Goal: Information Seeking & Learning: Learn about a topic

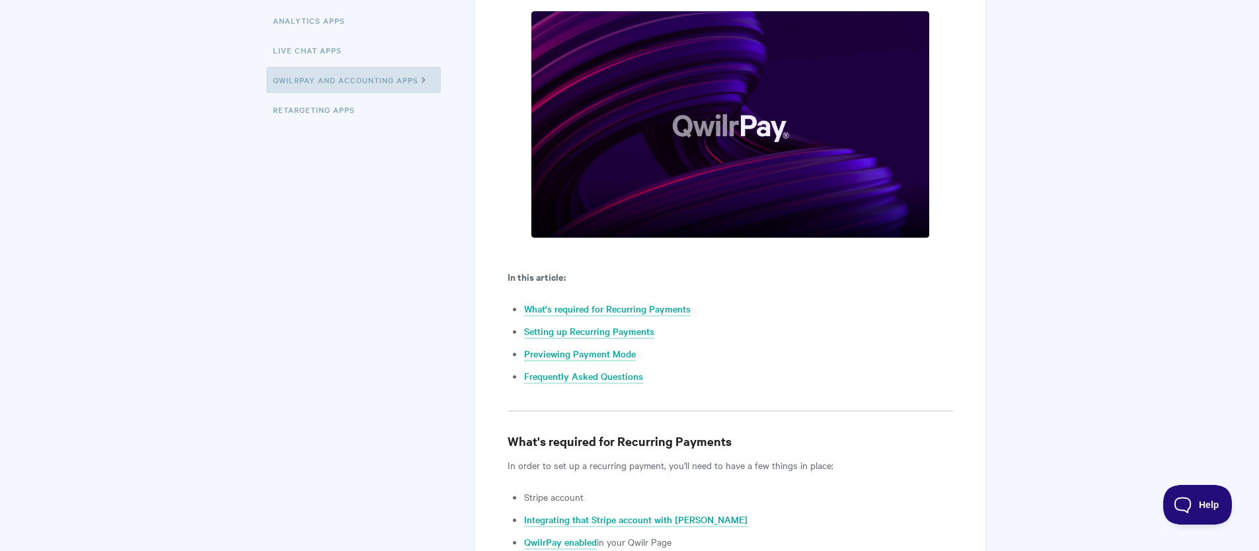
scroll to position [399, 0]
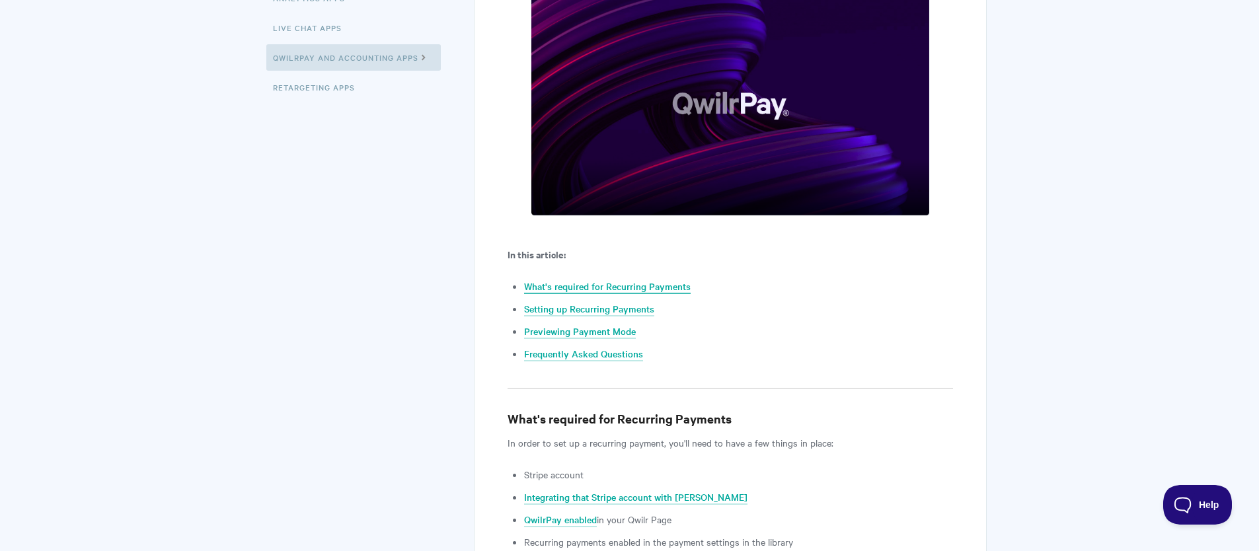
click at [582, 280] on link "What's required for Recurring Payments" at bounding box center [607, 287] width 167 height 15
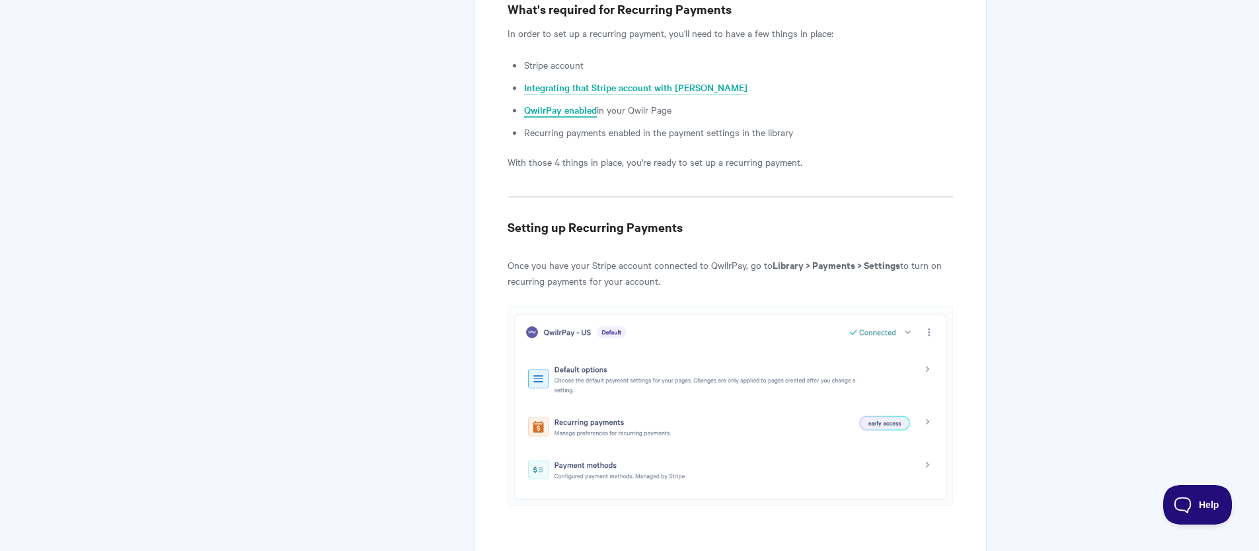
click at [581, 108] on link "QwilrPay enabled" at bounding box center [560, 110] width 73 height 15
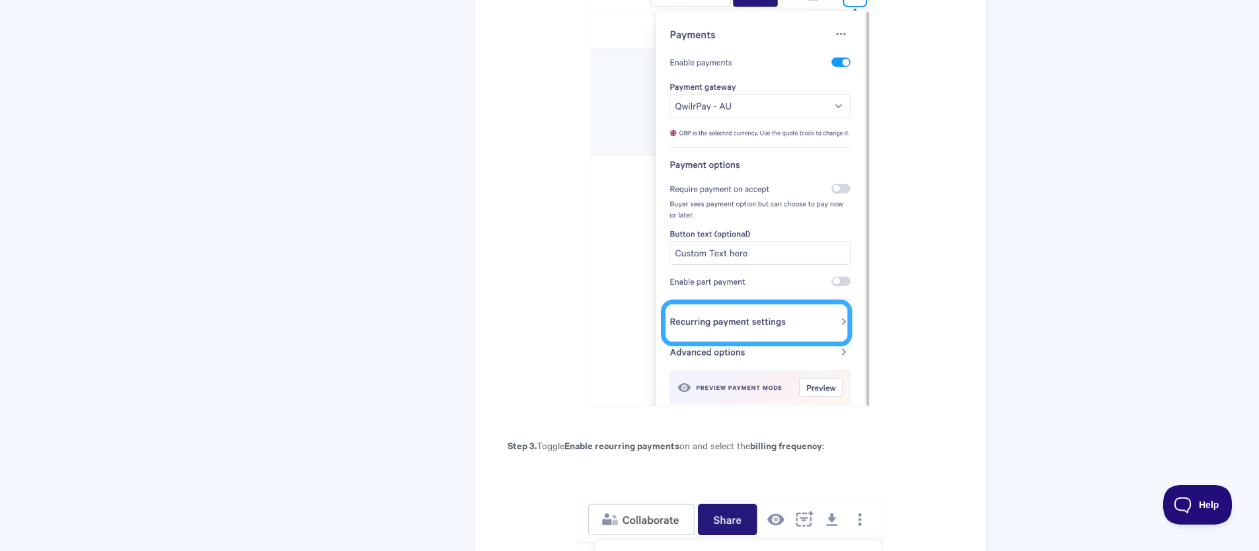
scroll to position [2555, 0]
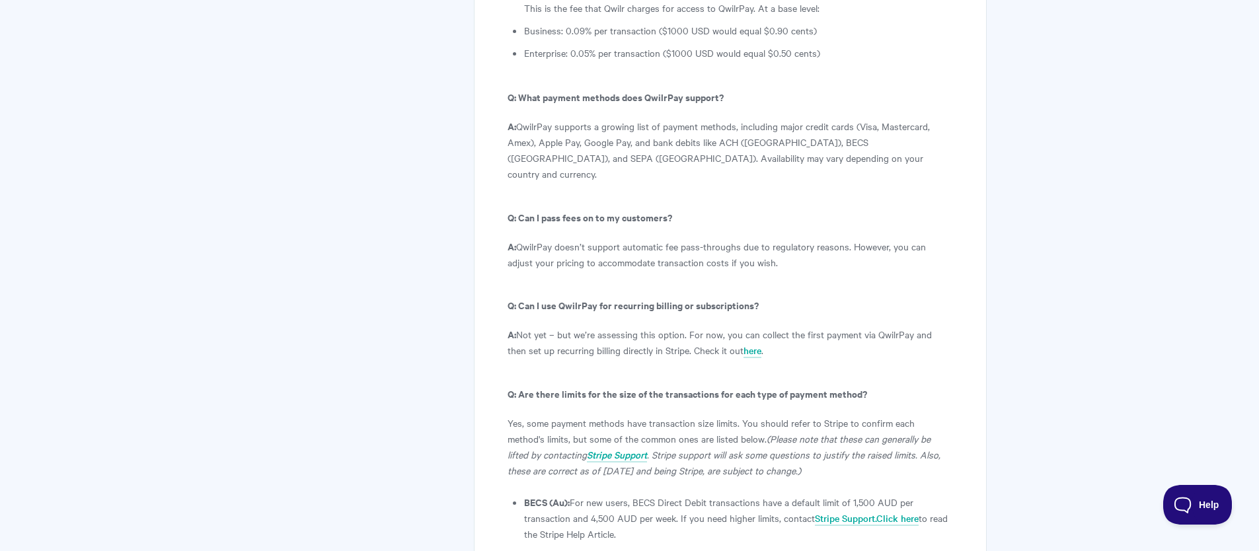
scroll to position [7513, 0]
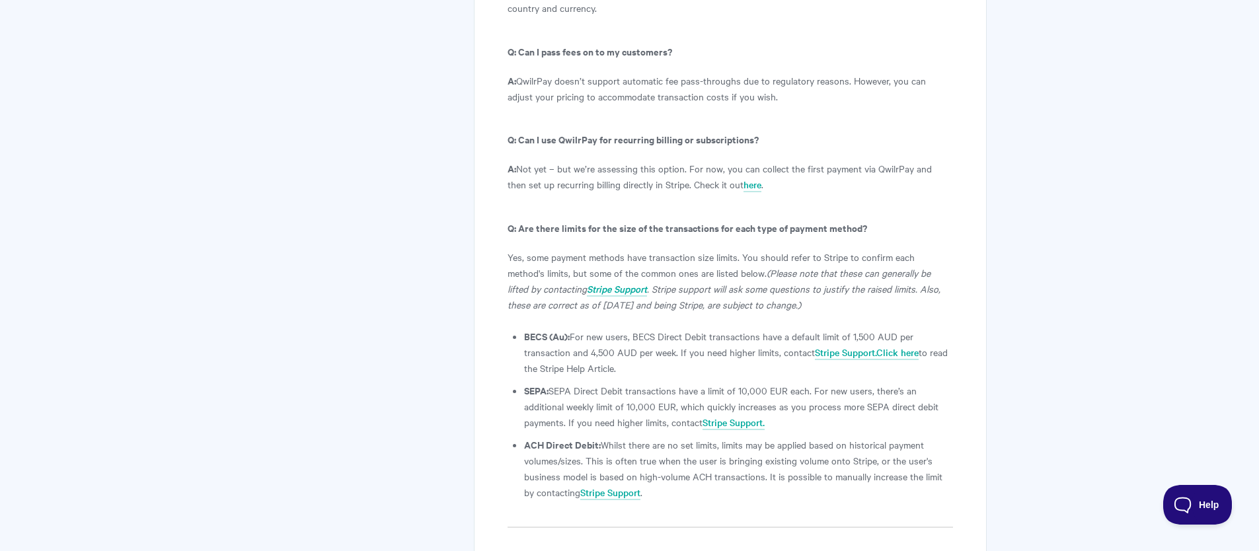
click at [660, 437] on li "ACH Direct Debit: Whilst there are no set limits, limits may be applied based o…" at bounding box center [738, 468] width 428 height 63
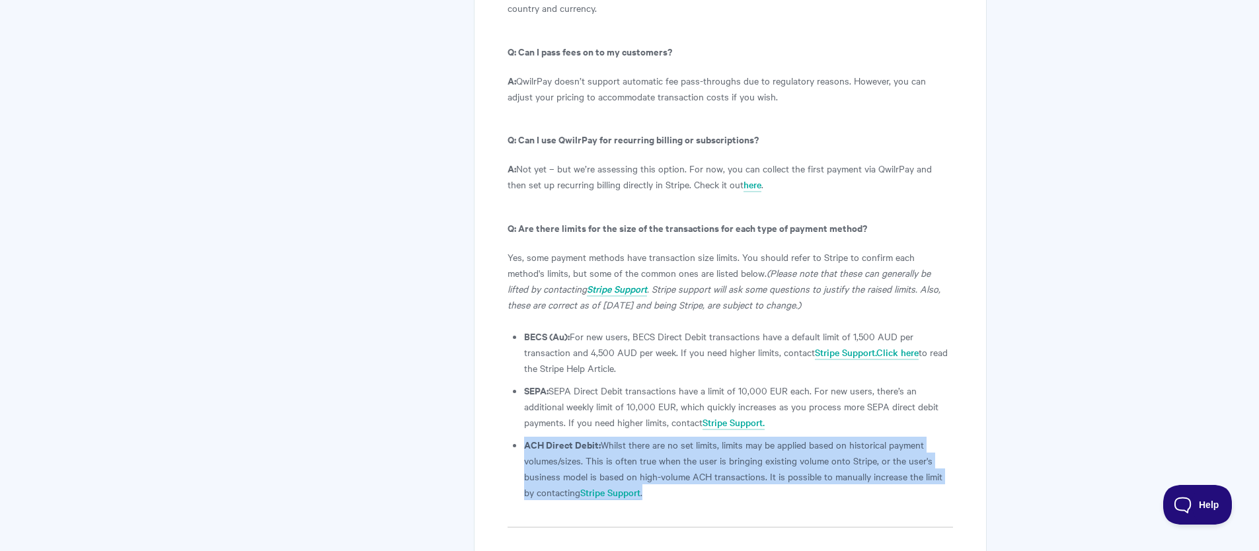
click at [660, 437] on li "ACH Direct Debit: Whilst there are no set limits, limits may be applied based o…" at bounding box center [738, 468] width 428 height 63
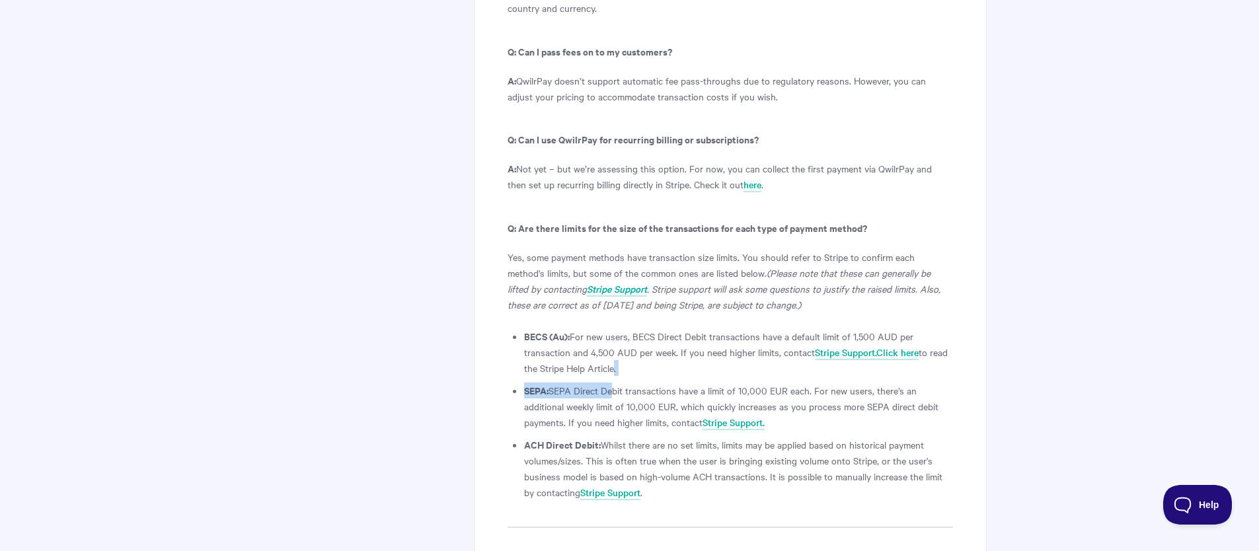
drag, startPoint x: 611, startPoint y: 197, endPoint x: 612, endPoint y: 254, distance: 56.9
click at [611, 329] on ul "BECS (Au): For new users, BECS Direct Debit transactions have a default limit o…" at bounding box center [738, 415] width 428 height 172
click at [612, 329] on ul "BECS (Au): For new users, BECS Direct Debit transactions have a default limit o…" at bounding box center [738, 415] width 428 height 172
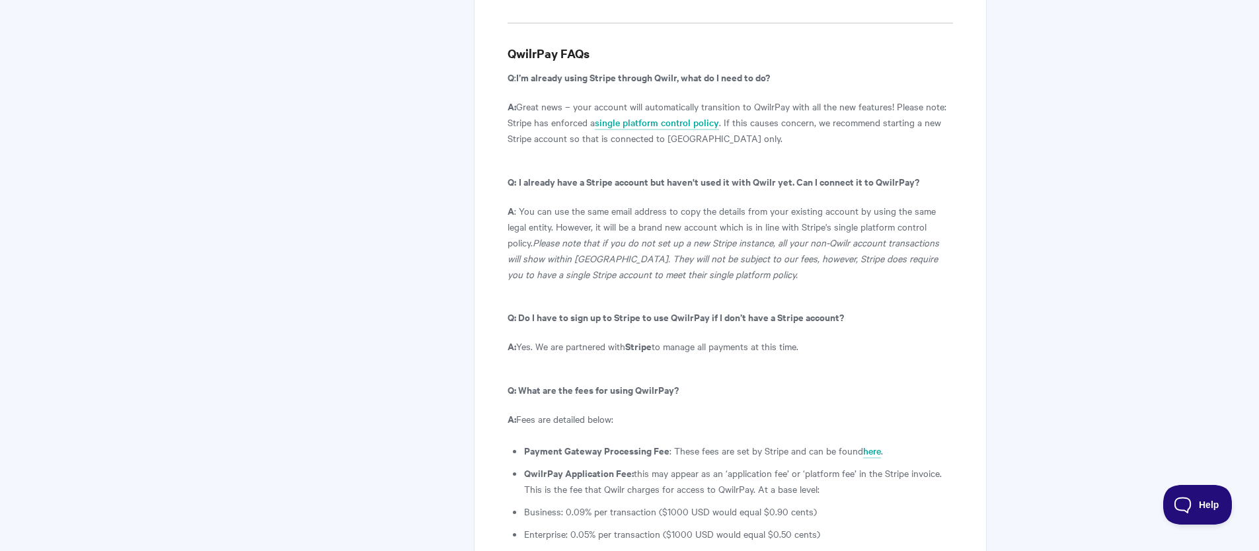
scroll to position [6936, 0]
